Goal: Complete application form

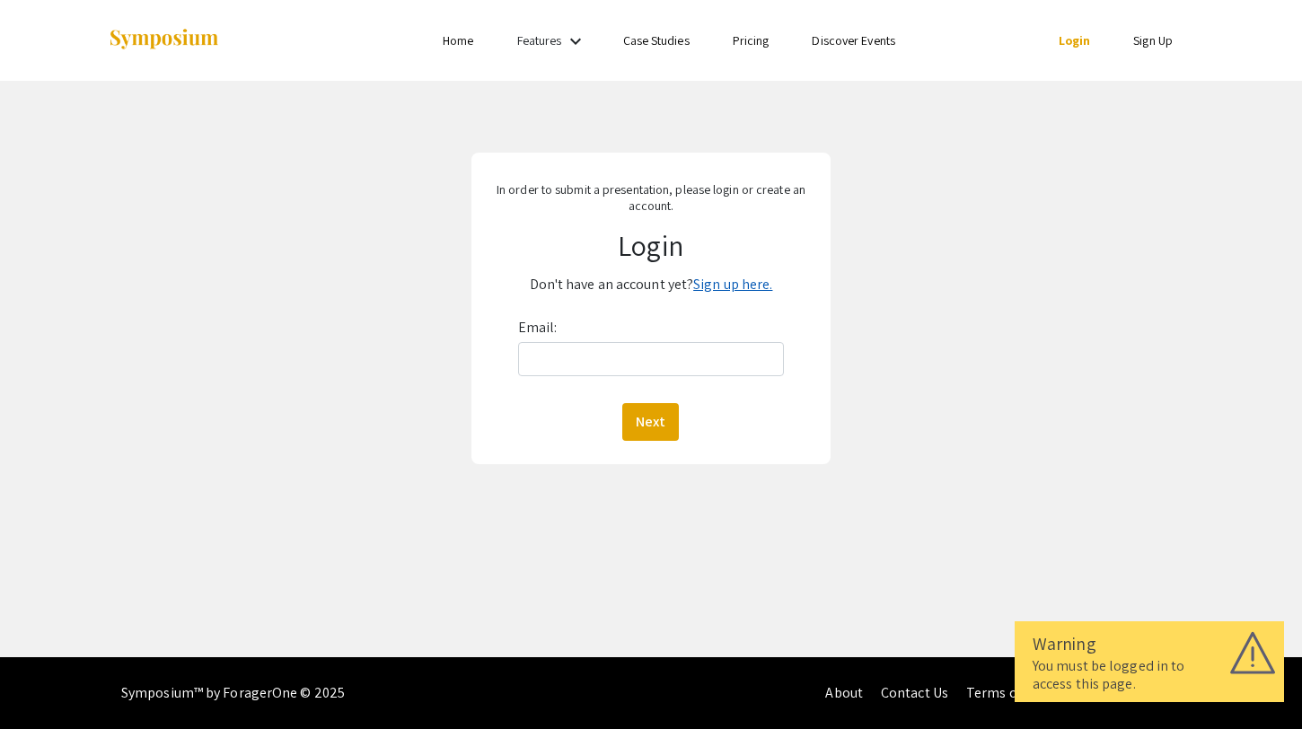
drag, startPoint x: 0, startPoint y: 0, endPoint x: 738, endPoint y: 287, distance: 792.0
click at [738, 287] on link "Sign up here." at bounding box center [732, 284] width 79 height 19
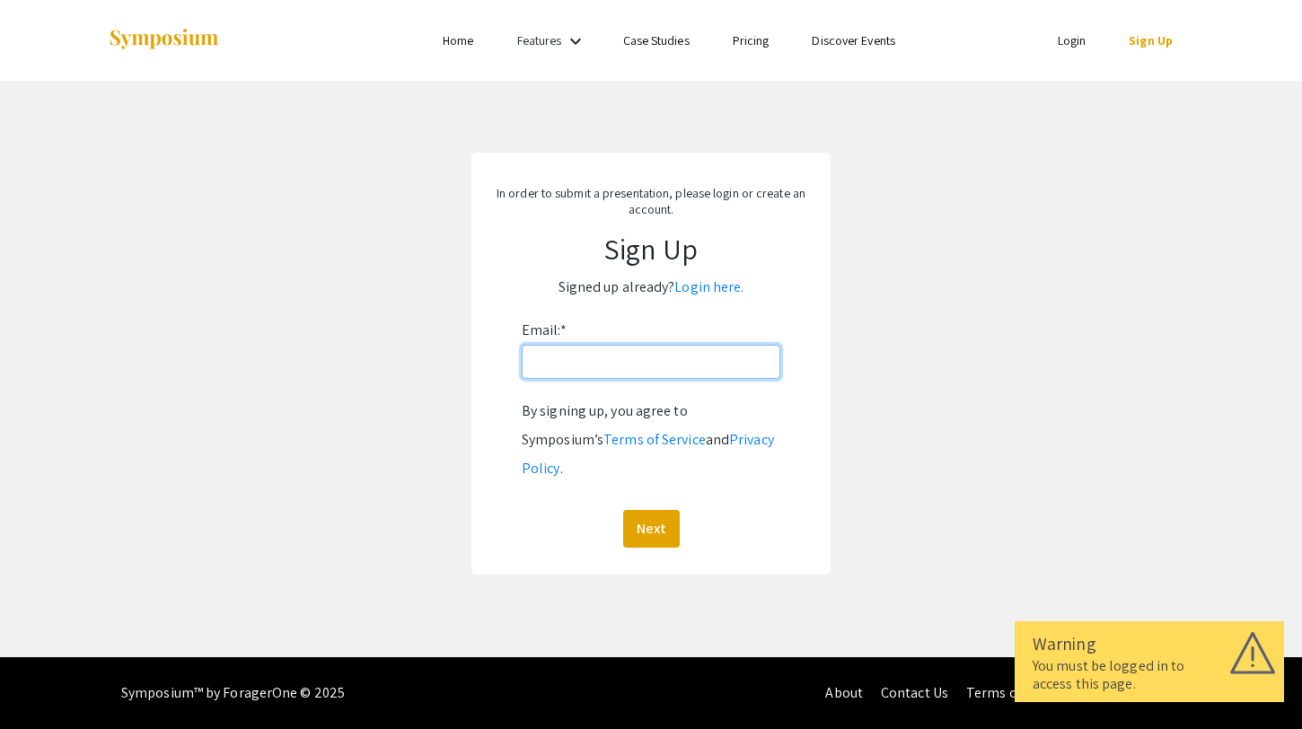
click at [642, 361] on input "Email: *" at bounding box center [651, 362] width 259 height 34
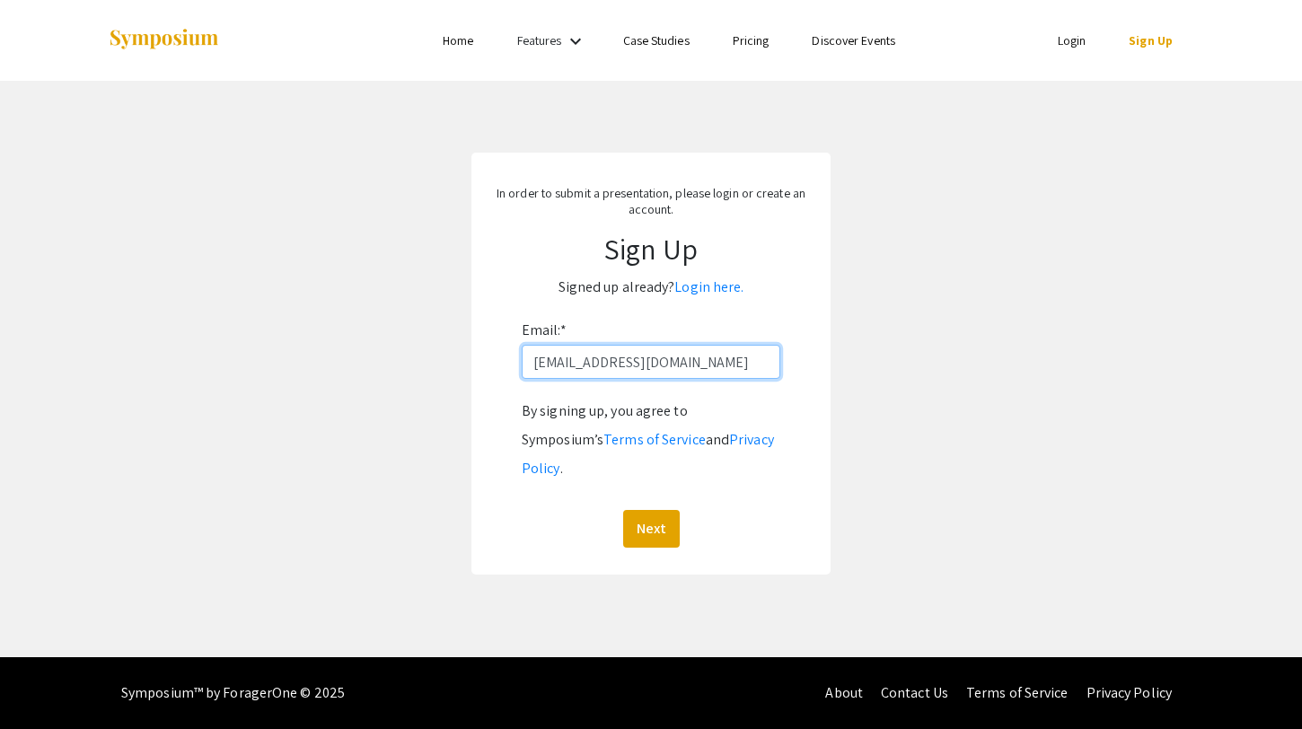
type input "[EMAIL_ADDRESS][DOMAIN_NAME]"
click at [617, 510] on div "Next" at bounding box center [651, 529] width 259 height 38
click at [643, 510] on button "Next" at bounding box center [651, 529] width 57 height 38
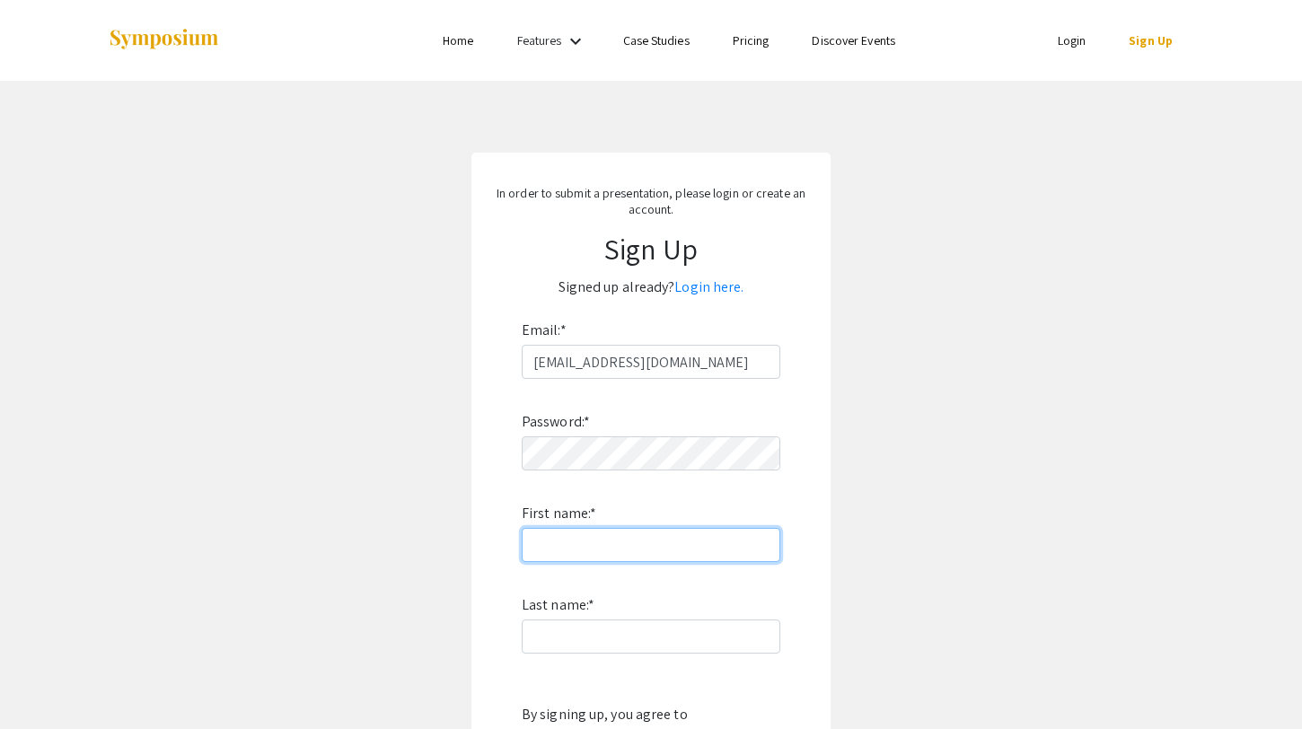
click at [596, 534] on input "First name: *" at bounding box center [651, 545] width 259 height 34
type input "Feno"
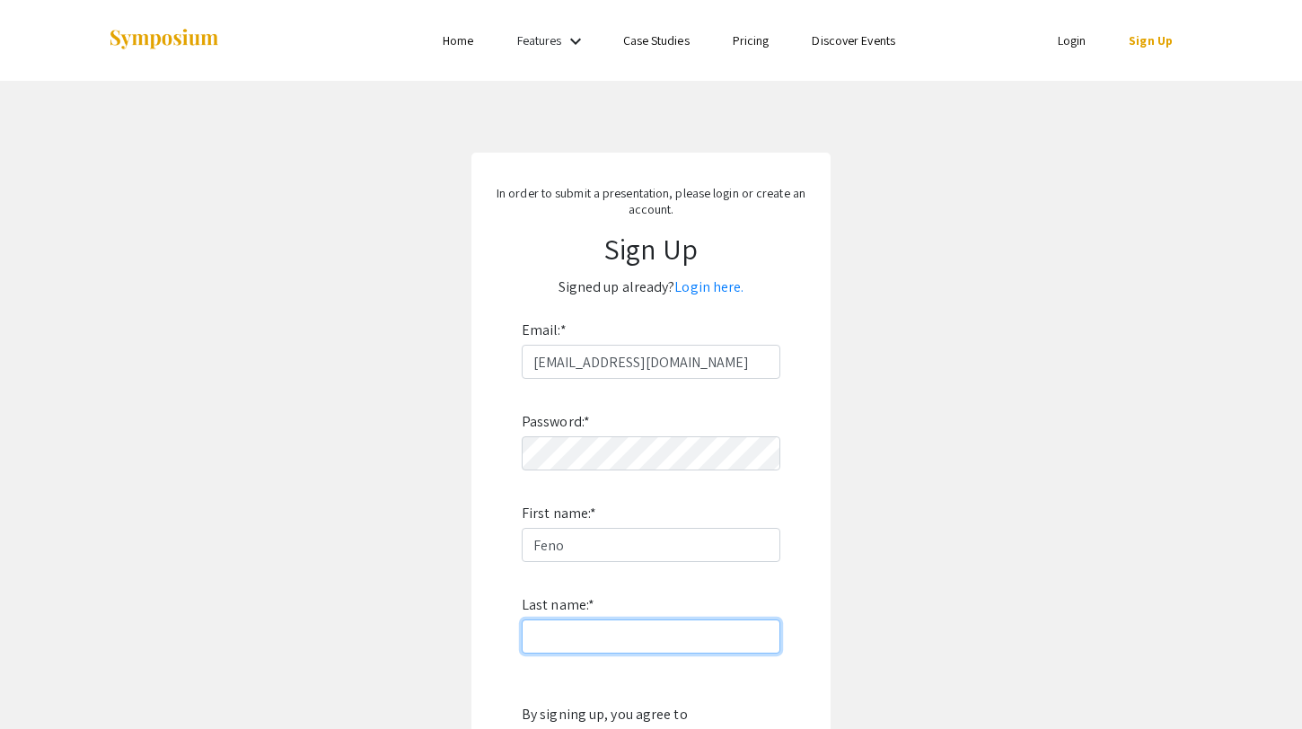
click at [581, 631] on input "Last name: *" at bounding box center [651, 637] width 259 height 34
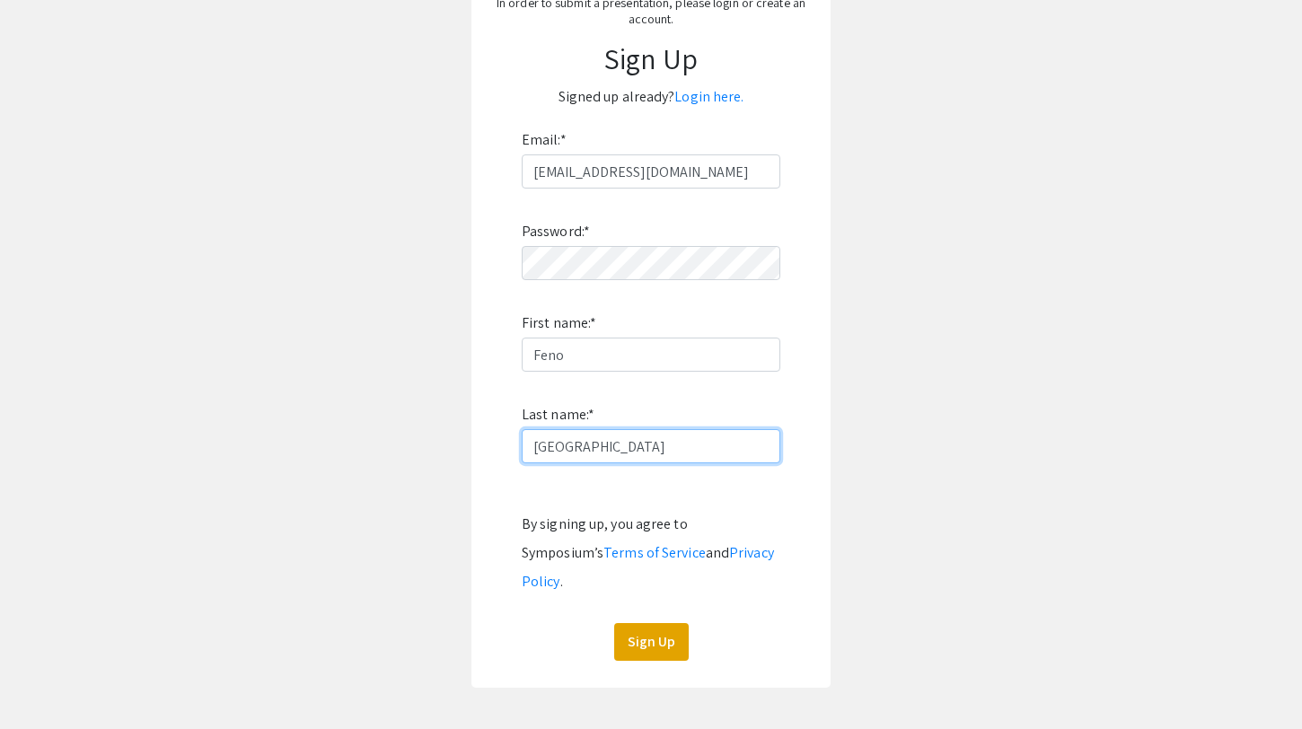
scroll to position [264, 0]
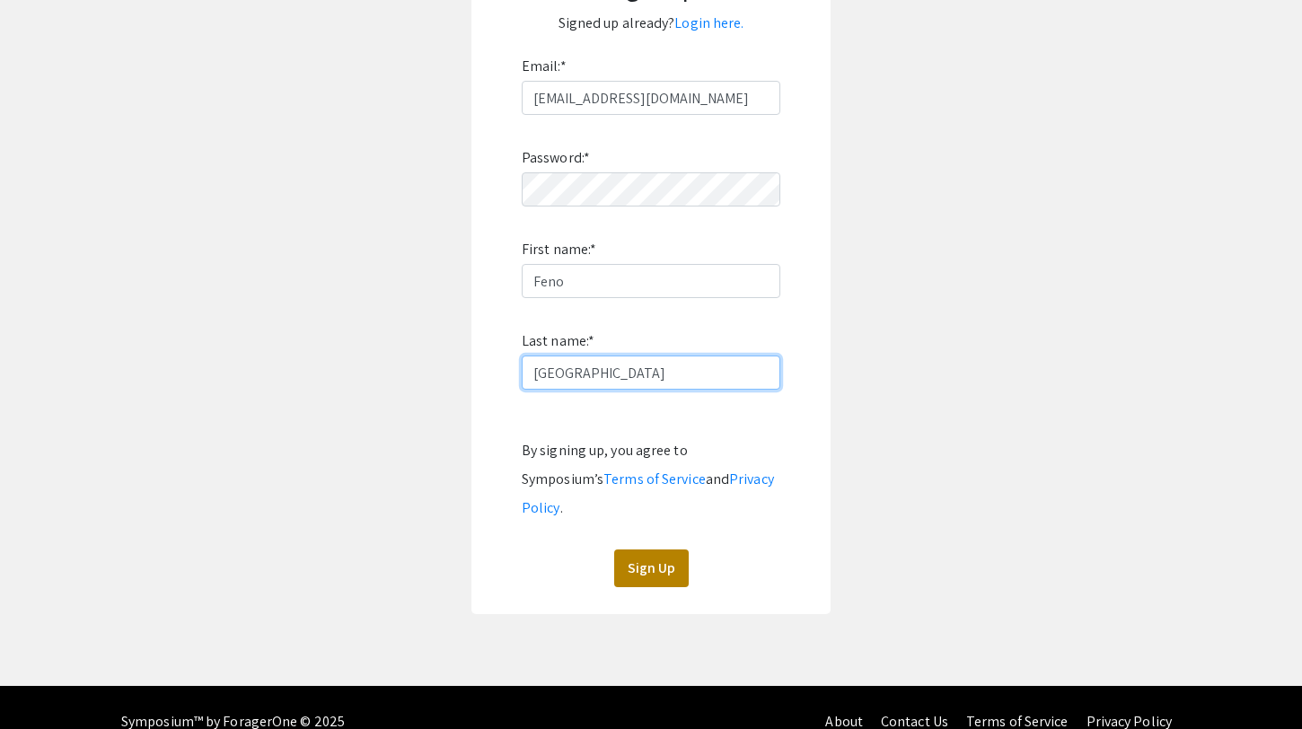
type input "[GEOGRAPHIC_DATA]"
click at [675, 550] on button "Sign Up" at bounding box center [651, 569] width 75 height 38
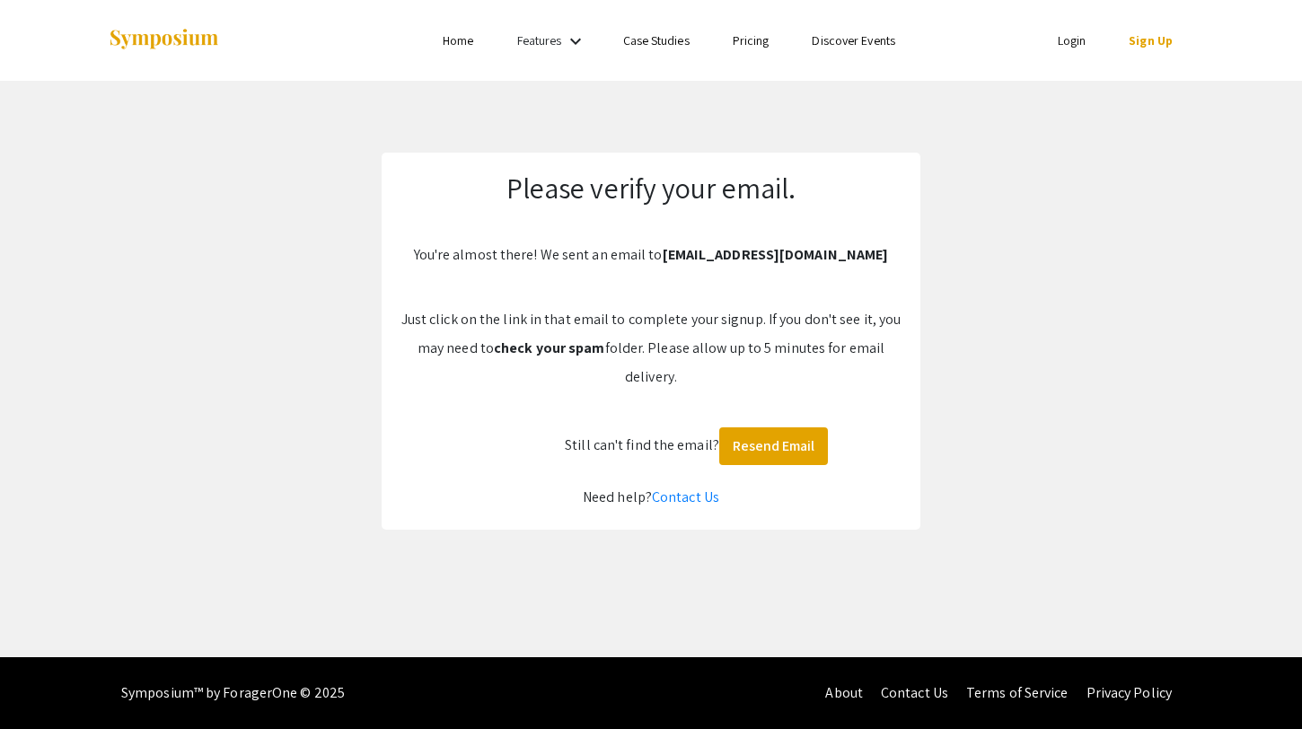
scroll to position [0, 0]
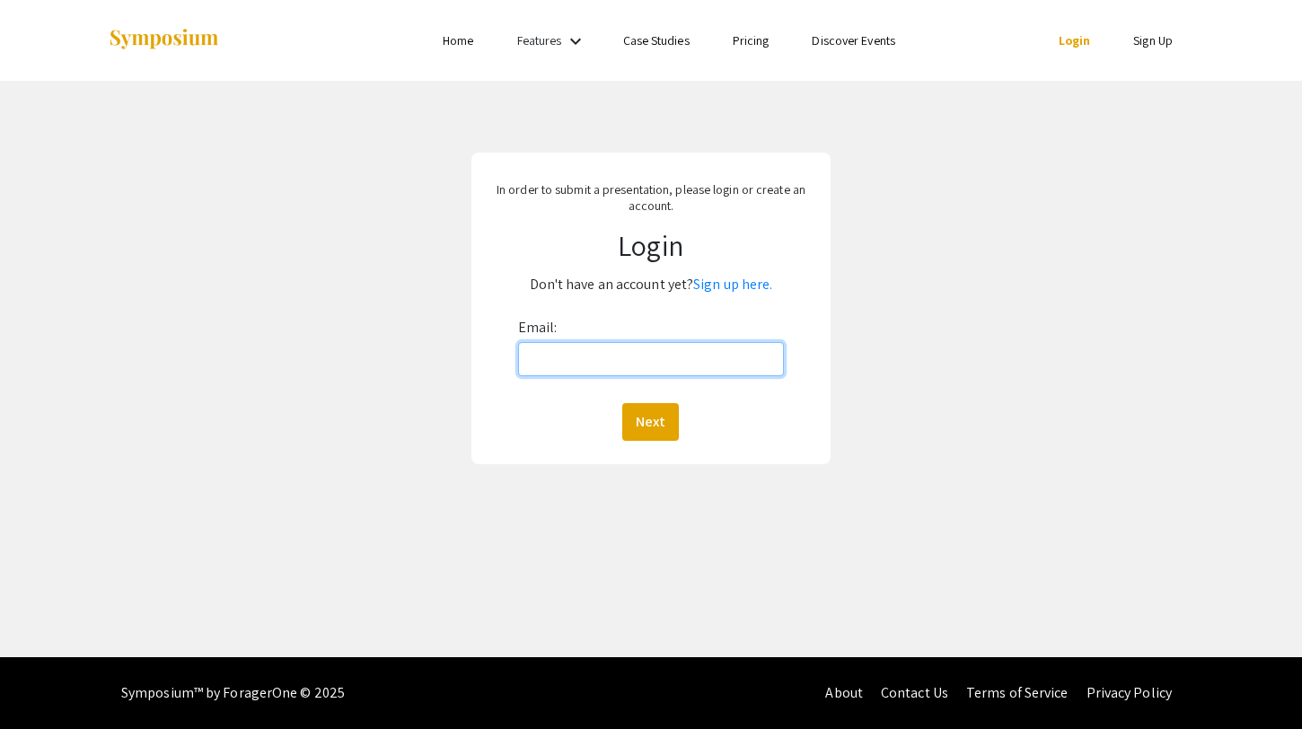
click at [625, 369] on input "Email:" at bounding box center [651, 359] width 267 height 34
click at [640, 423] on button "Next" at bounding box center [650, 422] width 57 height 38
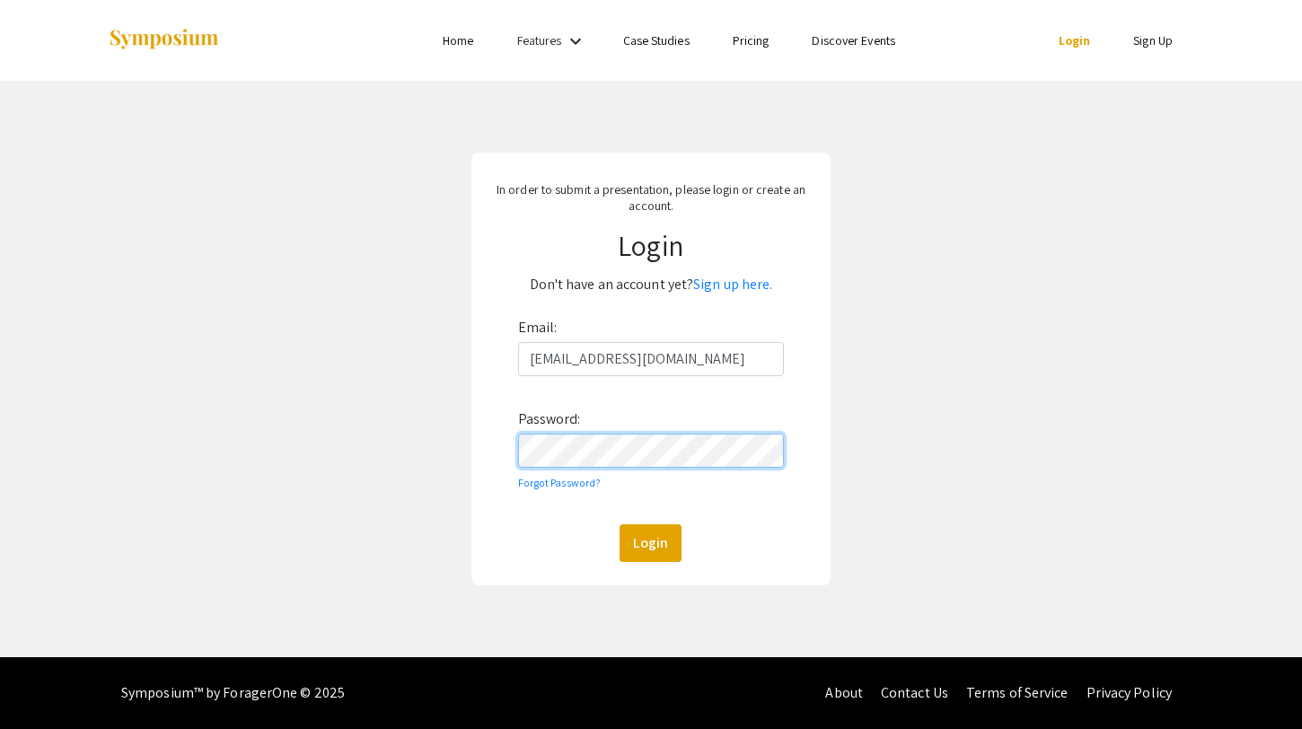
click at [620, 524] on button "Login" at bounding box center [651, 543] width 62 height 38
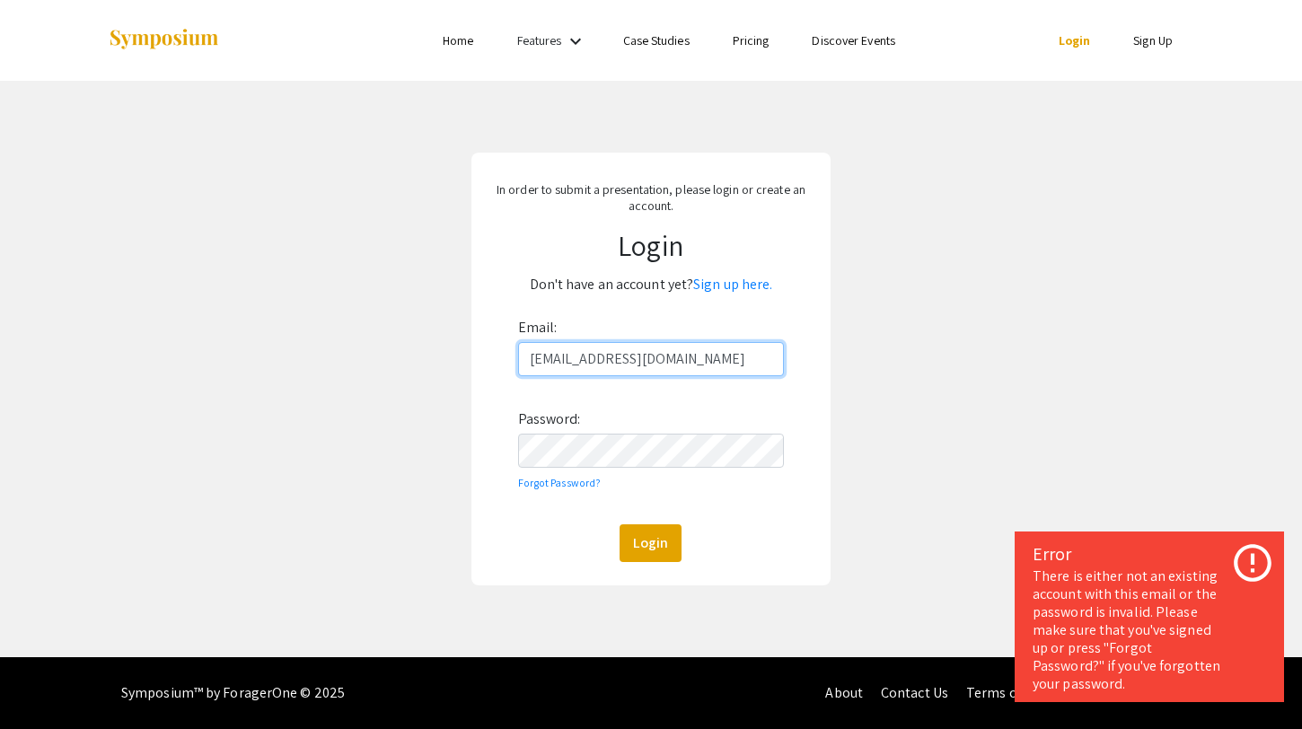
drag, startPoint x: 701, startPoint y: 355, endPoint x: 509, endPoint y: 355, distance: 192.2
click at [509, 355] on form "Email: fenodmonaco@gmail.com Password: Forgot Password? Login" at bounding box center [651, 437] width 333 height 249
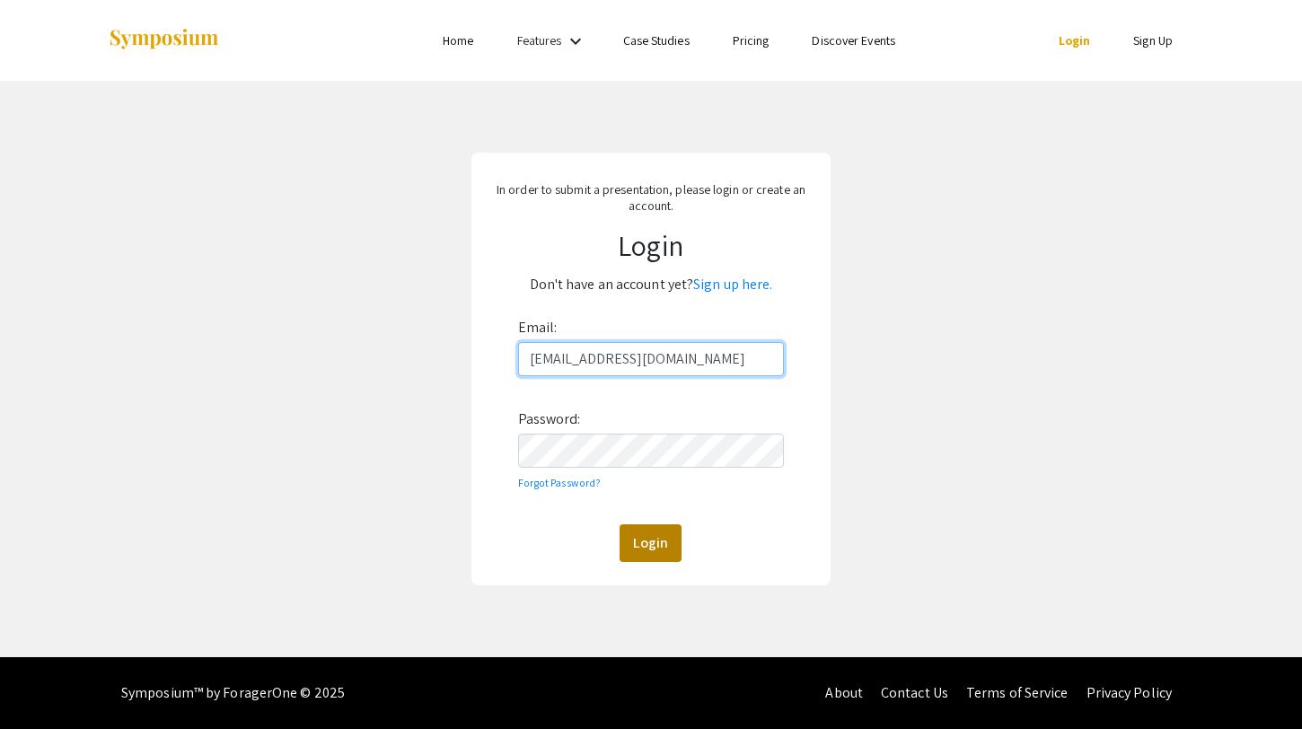
type input "[EMAIL_ADDRESS][DOMAIN_NAME]"
click at [656, 551] on button "Login" at bounding box center [651, 543] width 62 height 38
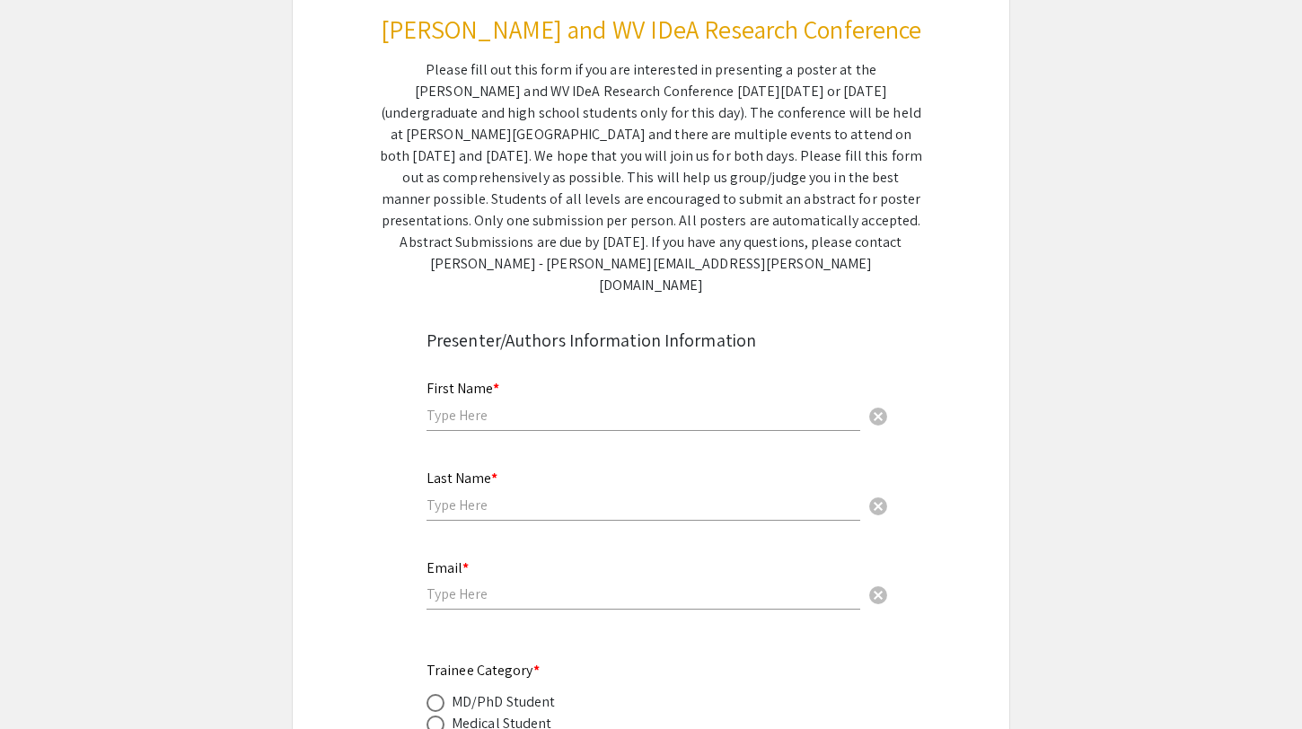
scroll to position [232, 0]
click at [541, 407] on input "text" at bounding box center [644, 416] width 434 height 19
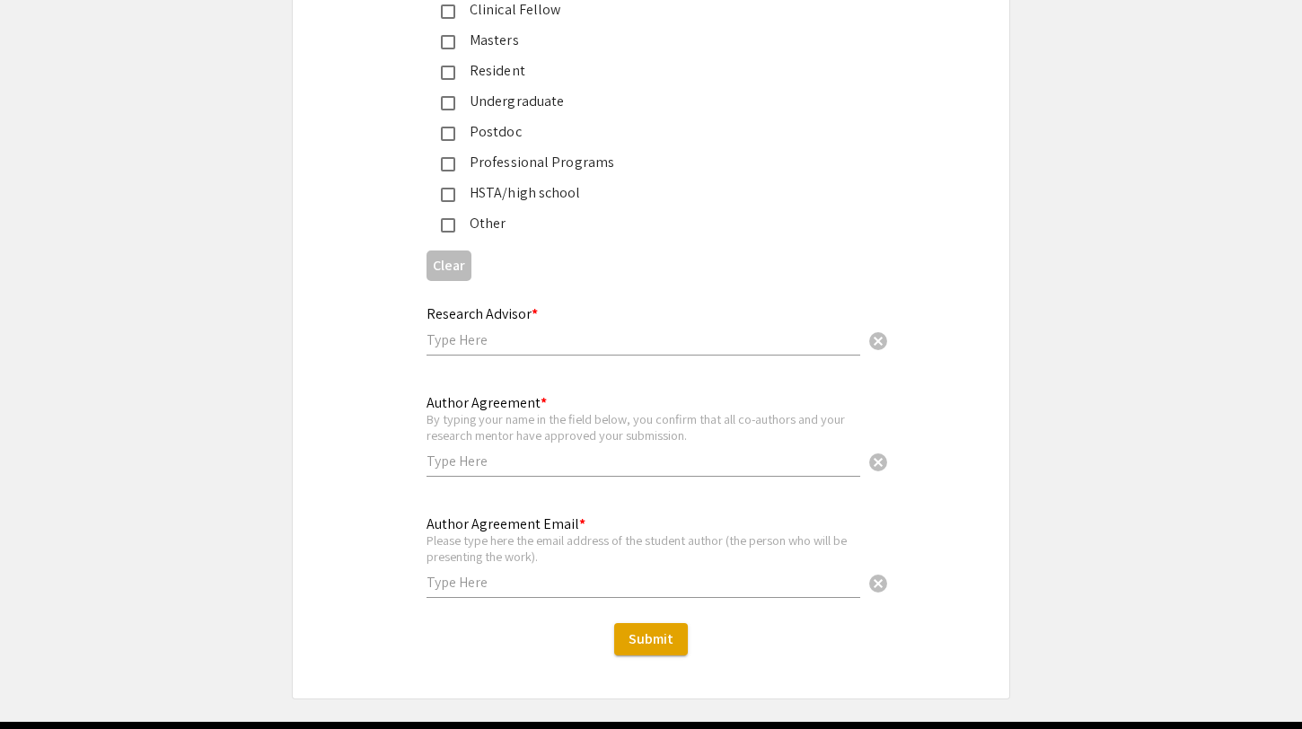
scroll to position [4411, 0]
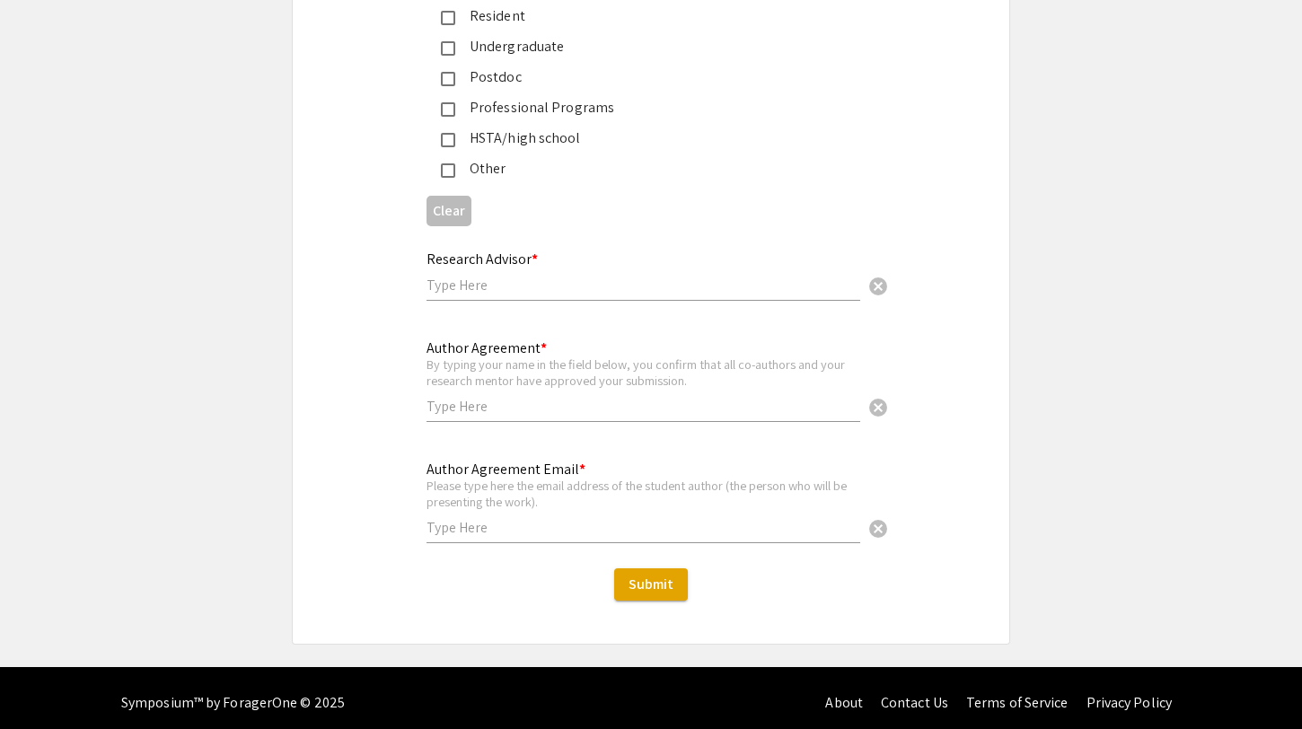
type input "Feno Monaco"
click at [478, 276] on input "text" at bounding box center [644, 285] width 434 height 19
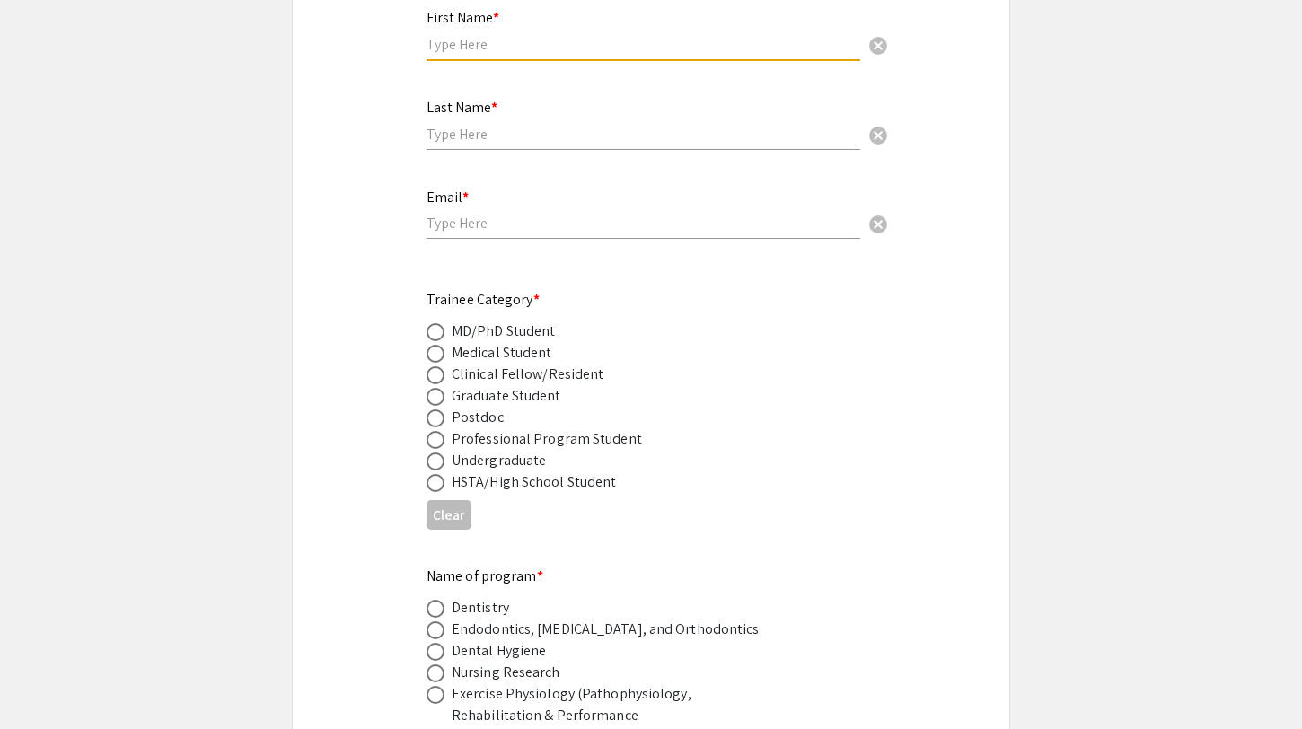
scroll to position [0, 0]
